Goal: Information Seeking & Learning: Learn about a topic

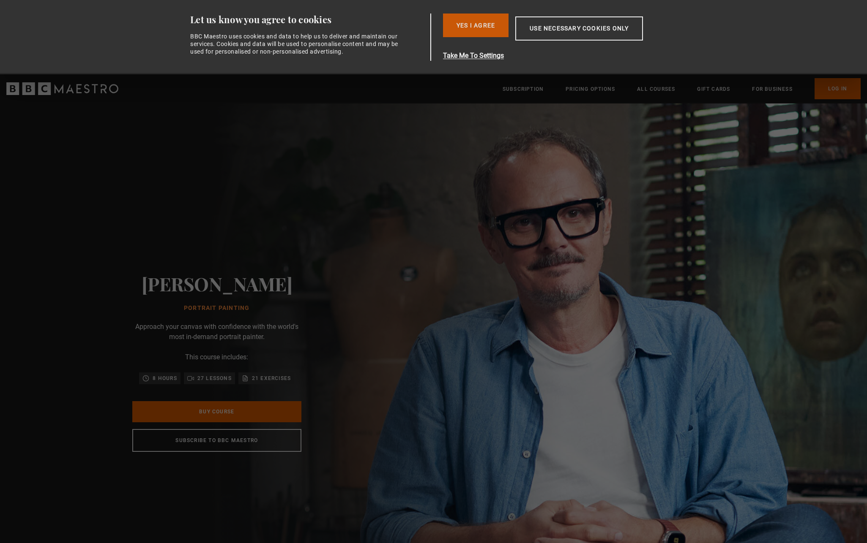
click at [477, 26] on button "Yes I Agree" at bounding box center [476, 26] width 66 height 24
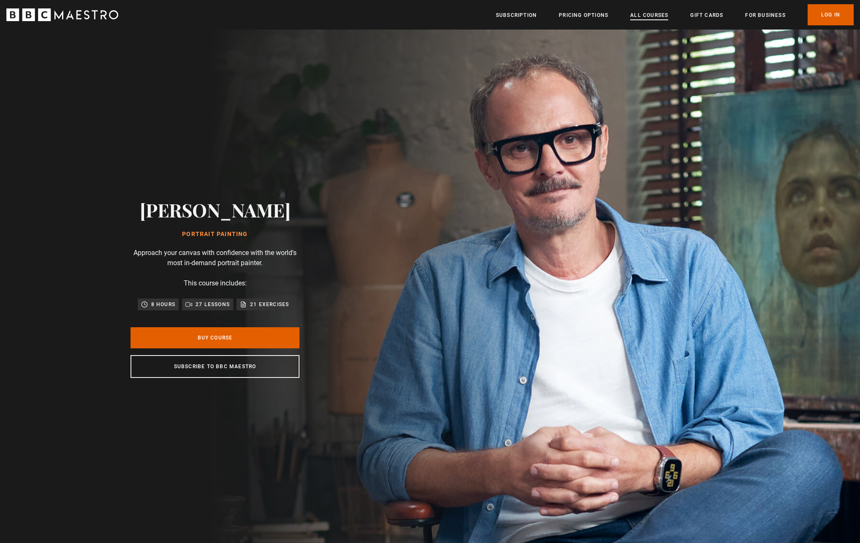
click at [656, 18] on link "All Courses" at bounding box center [650, 15] width 38 height 8
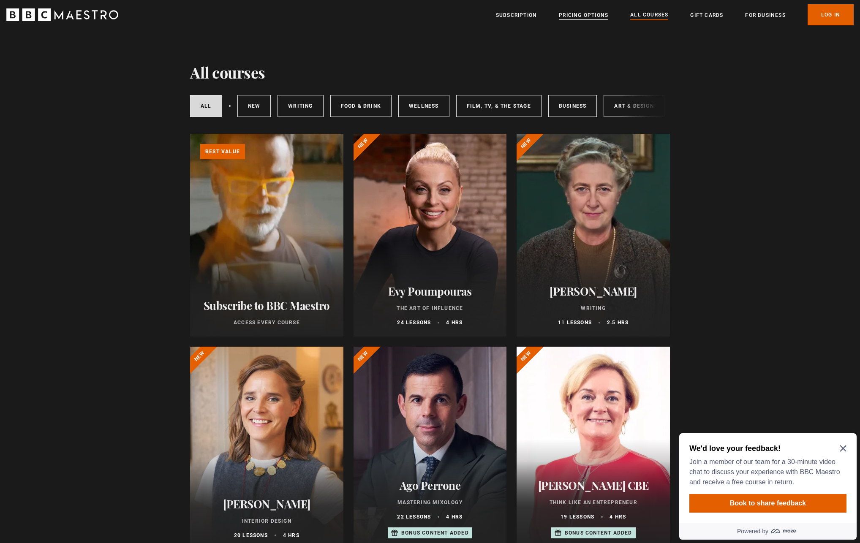
click at [583, 14] on link "Pricing Options" at bounding box center [583, 15] width 49 height 8
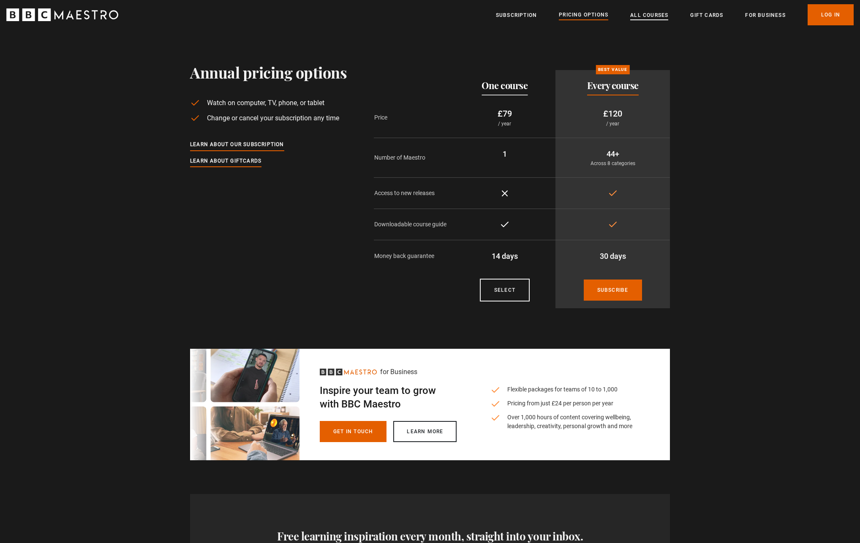
click at [645, 18] on link "All Courses" at bounding box center [650, 15] width 38 height 8
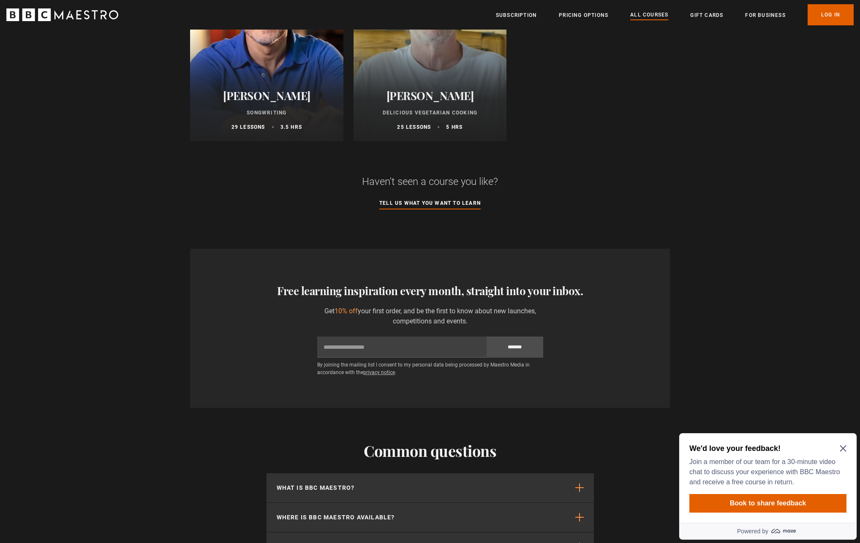
scroll to position [3506, 0]
